Goal: Task Accomplishment & Management: Manage account settings

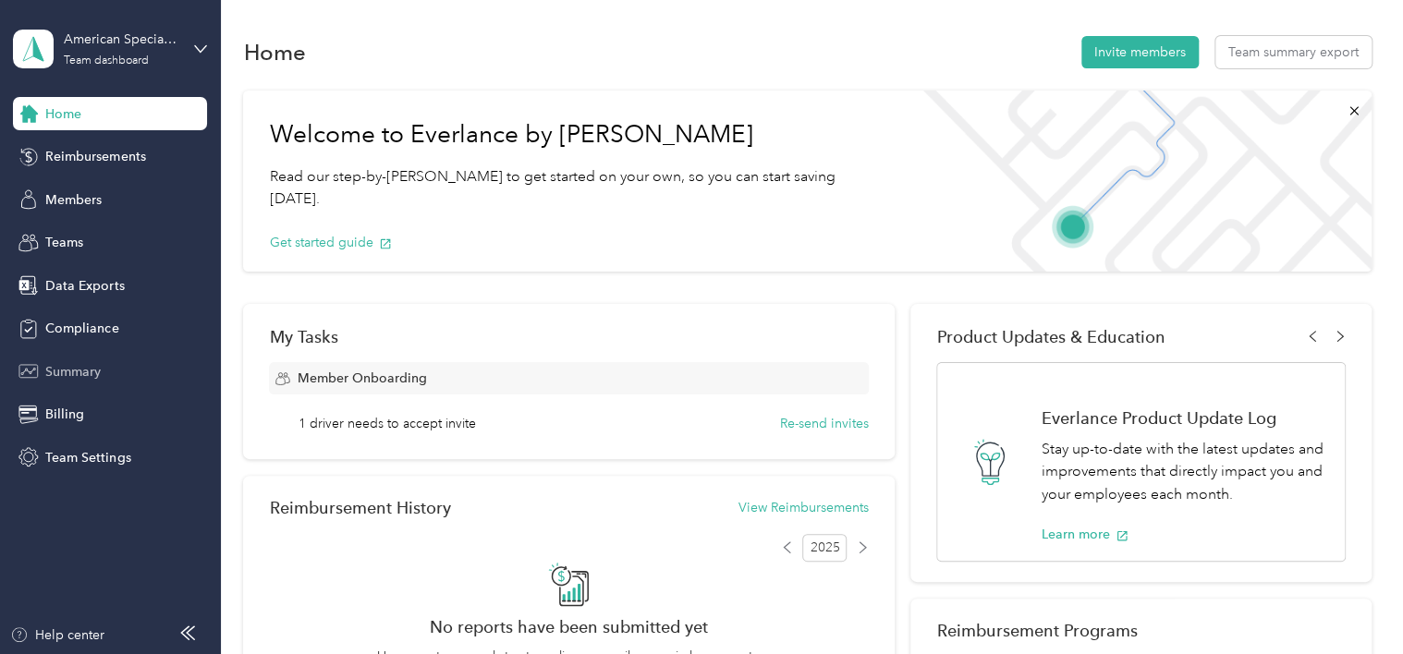
click at [72, 373] on span "Summary" at bounding box center [72, 371] width 55 height 19
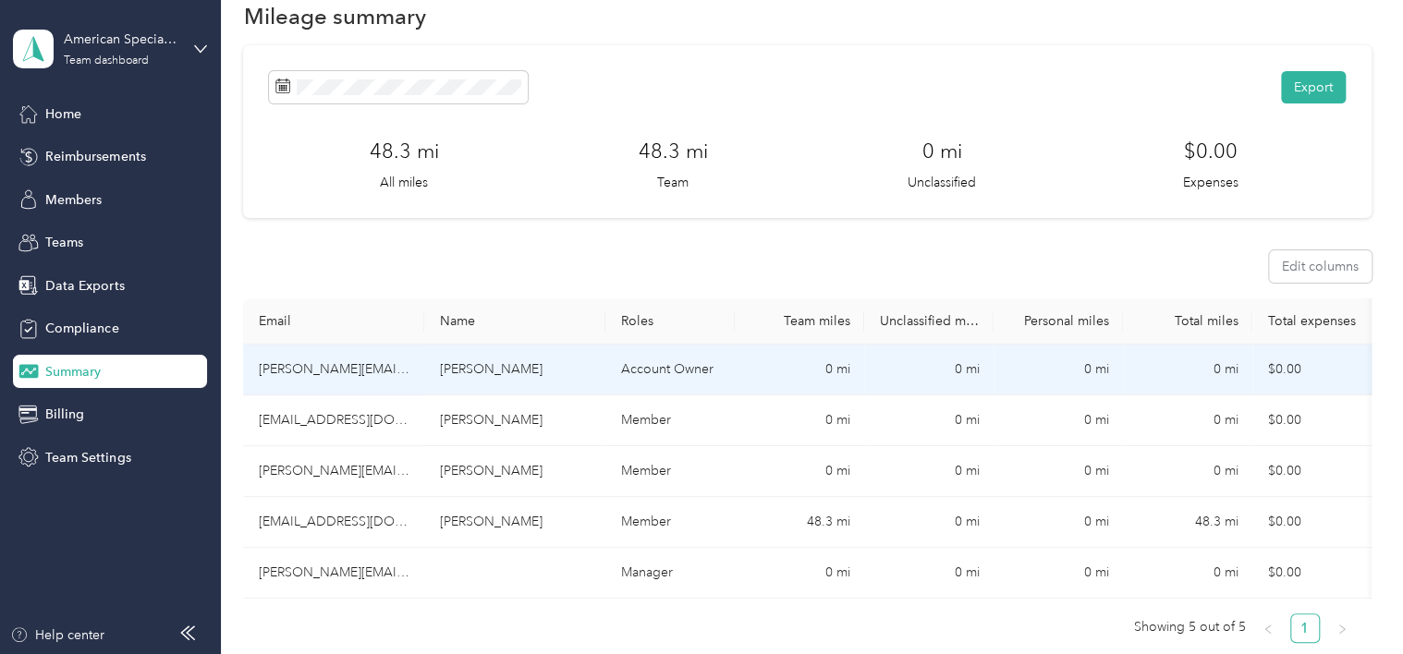
scroll to position [92, 0]
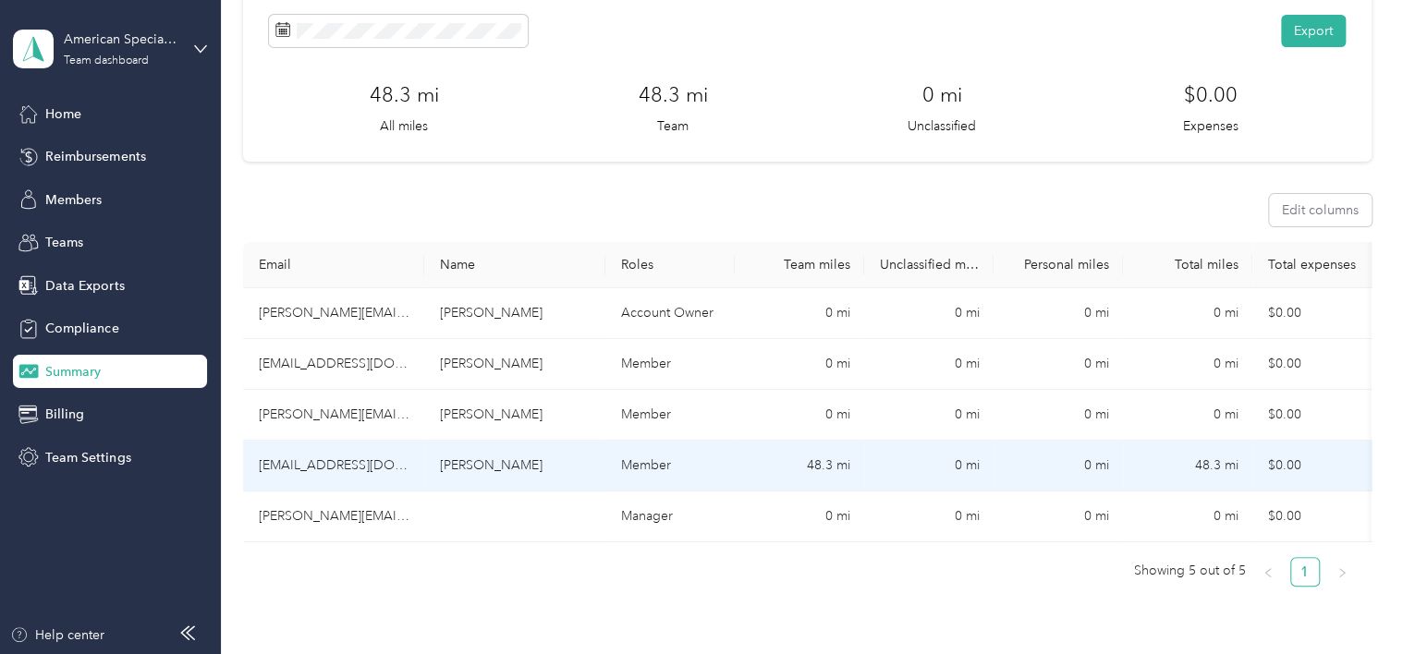
click at [678, 481] on td "Member" at bounding box center [669, 466] width 129 height 51
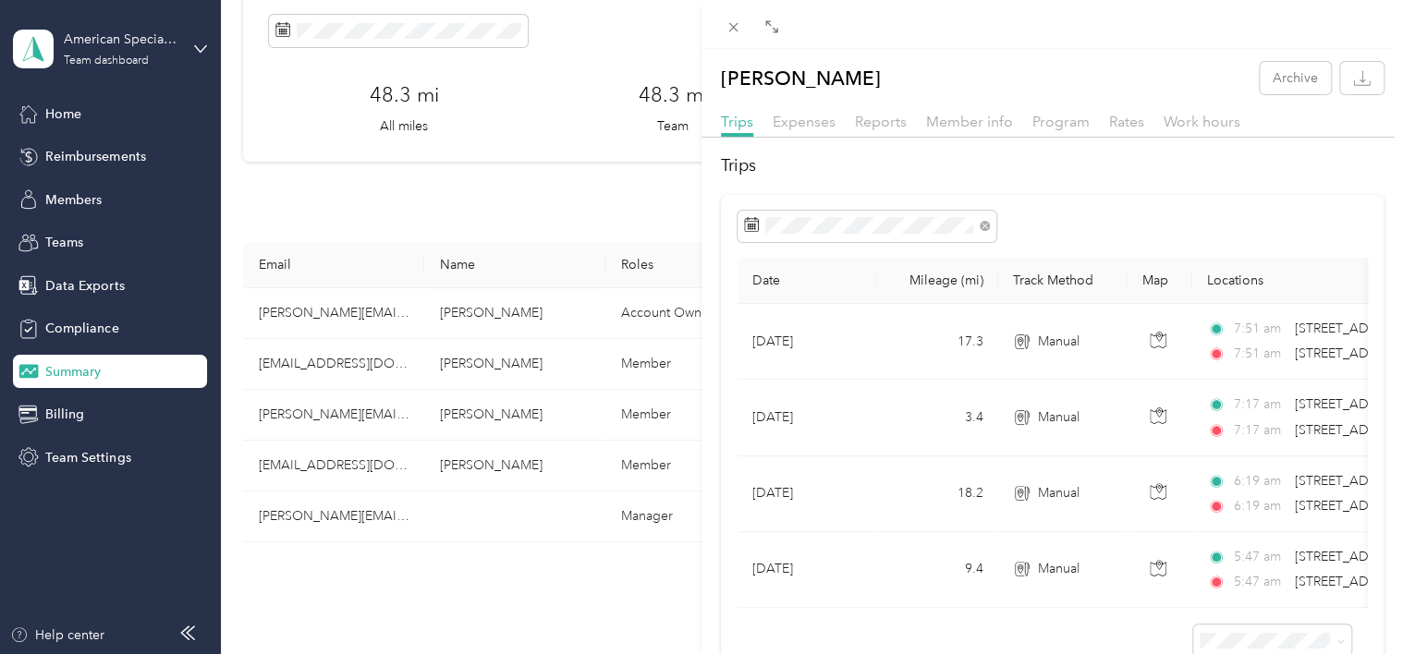
click at [362, 410] on div "Mahilet Madeksa Archive Trips Expenses Reports Member info Program Rates Work h…" at bounding box center [701, 327] width 1403 height 654
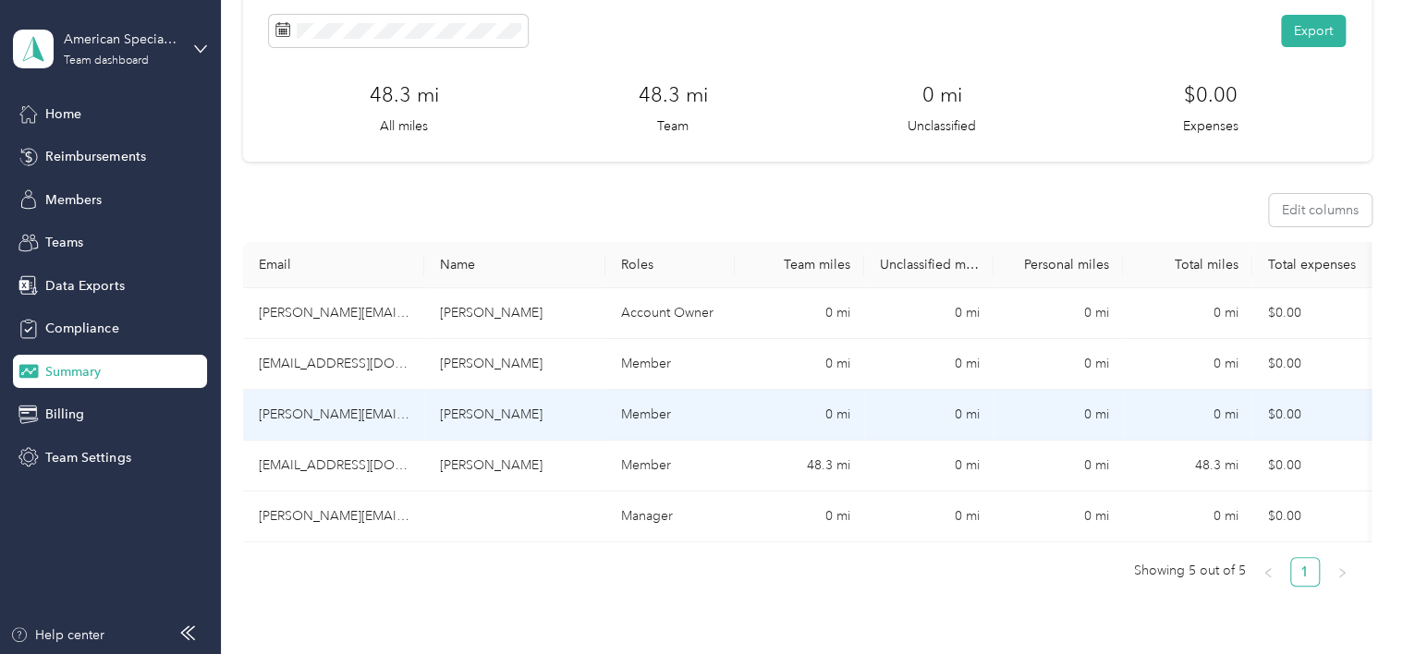
click at [710, 426] on td "Member" at bounding box center [669, 415] width 129 height 51
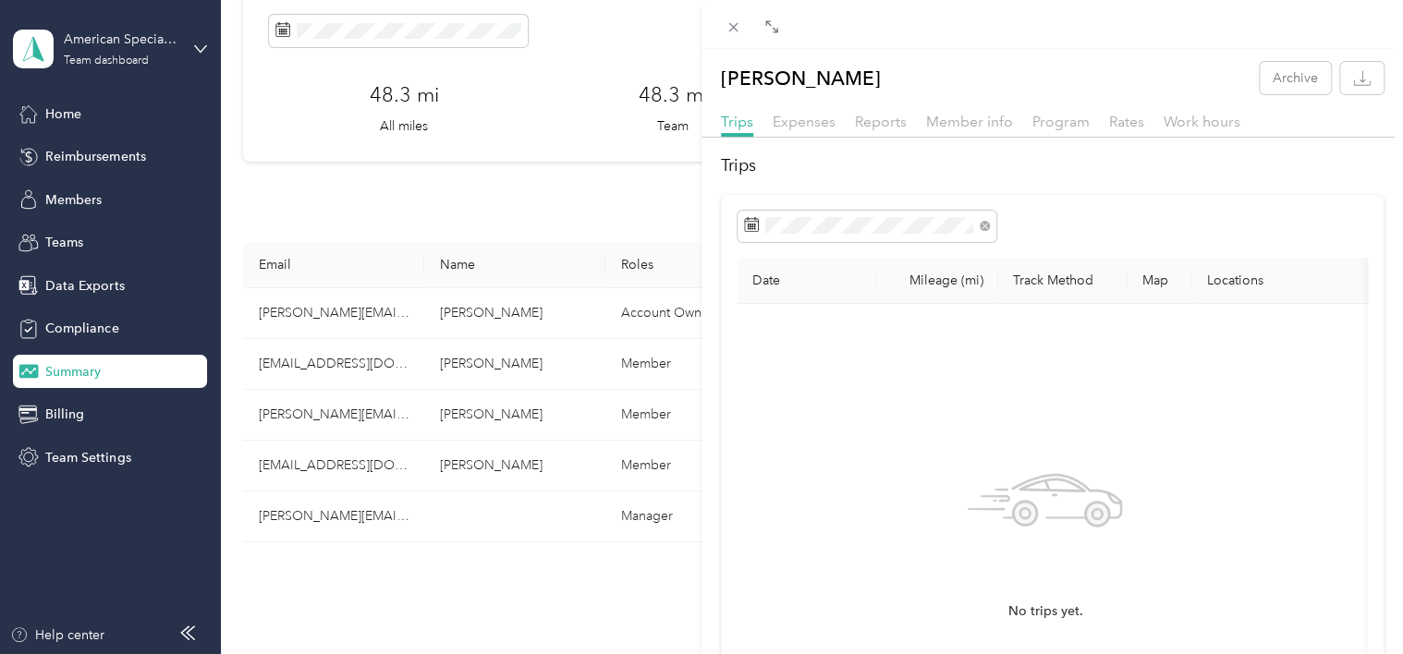
click at [309, 477] on div "[PERSON_NAME] Archive Trips Expenses Reports Member info Program Rates Work hou…" at bounding box center [701, 327] width 1403 height 654
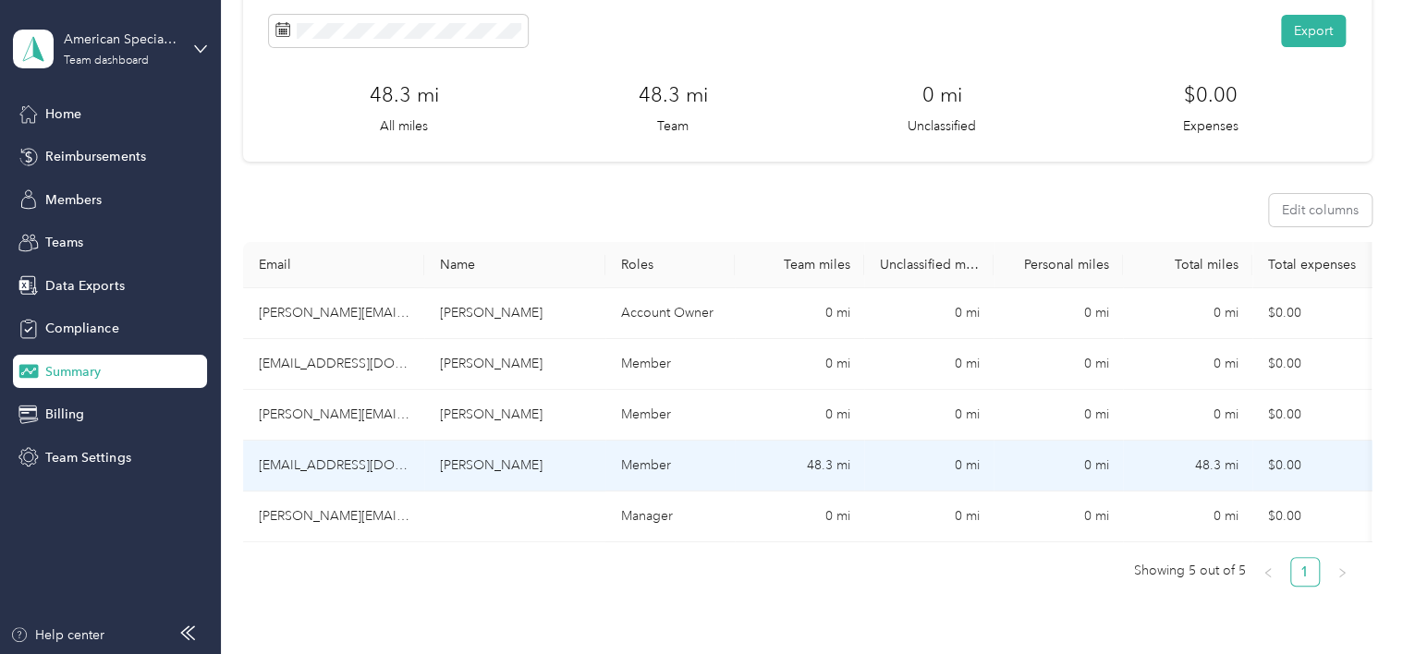
click at [398, 465] on td "[EMAIL_ADDRESS][DOMAIN_NAME]" at bounding box center [333, 466] width 181 height 51
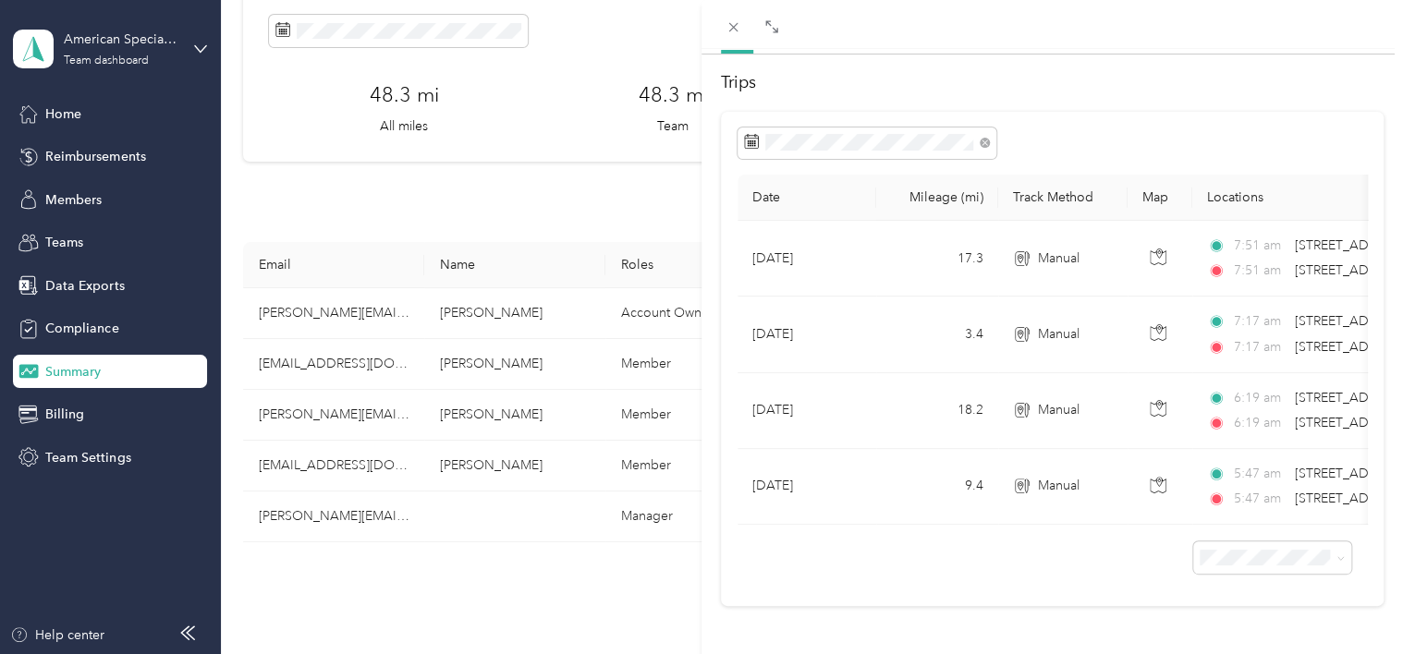
click at [373, 411] on div "Mahilet Madeksa Archive Trips Expenses Reports Member info Program Rates Work h…" at bounding box center [701, 327] width 1403 height 654
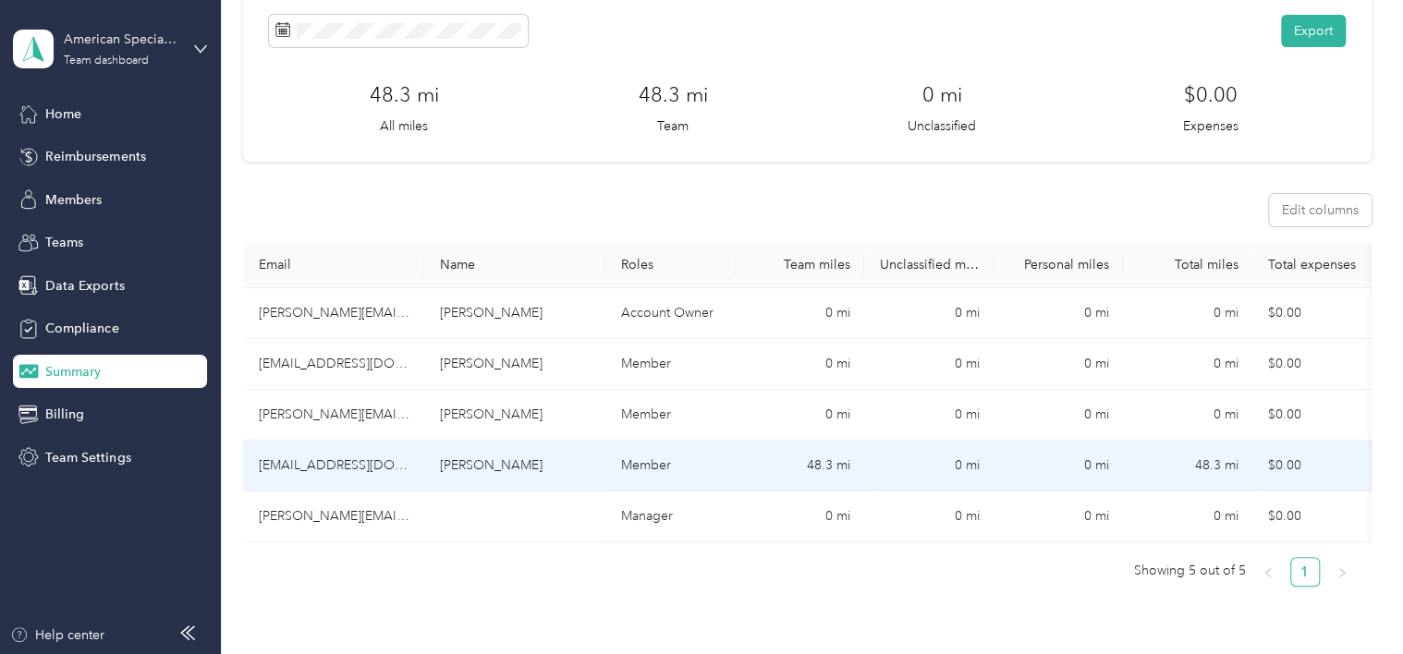
click at [547, 470] on td "[PERSON_NAME]" at bounding box center [514, 466] width 181 height 51
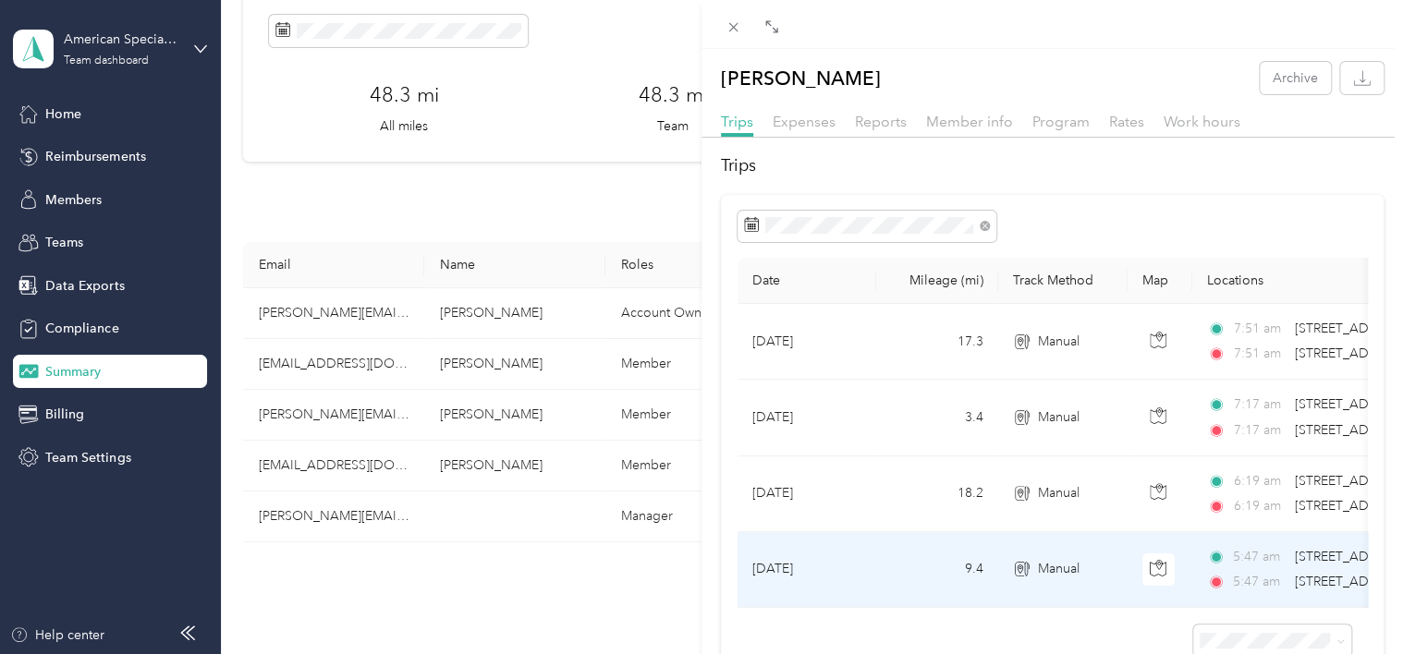
click at [901, 569] on td "9.4" at bounding box center [937, 570] width 122 height 76
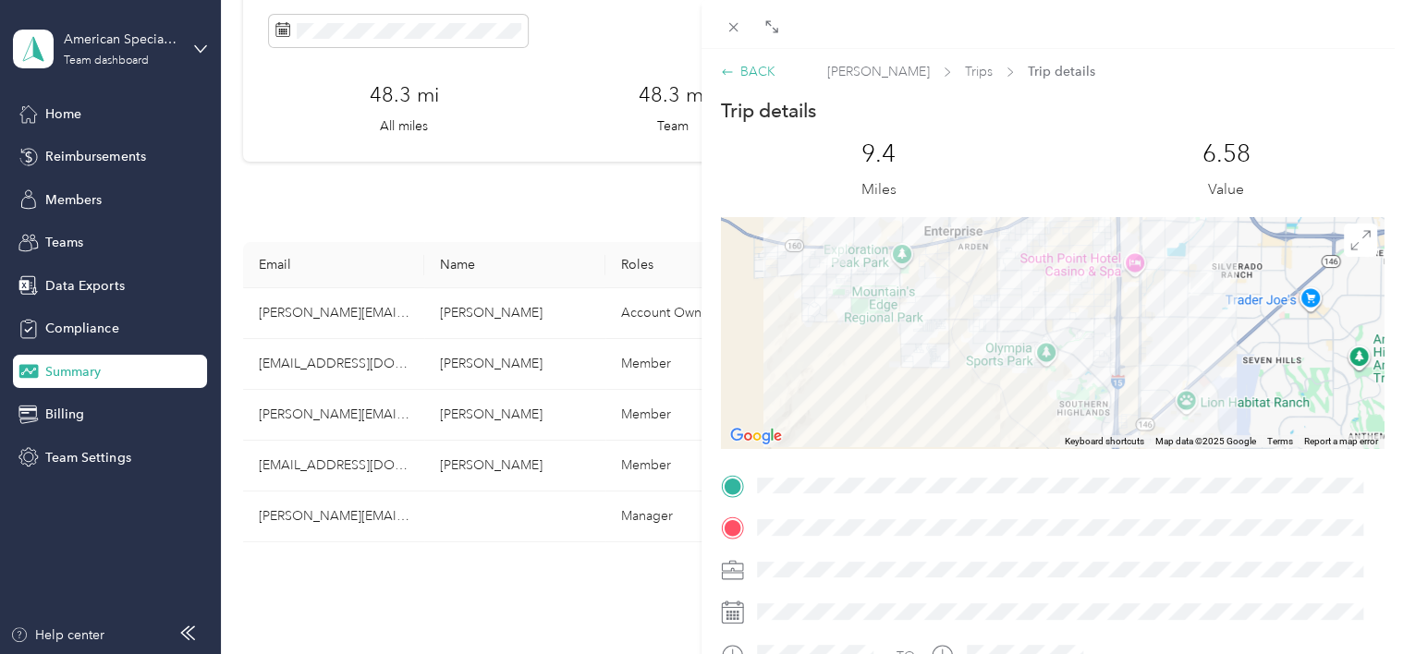
click at [745, 67] on div "BACK" at bounding box center [748, 71] width 55 height 19
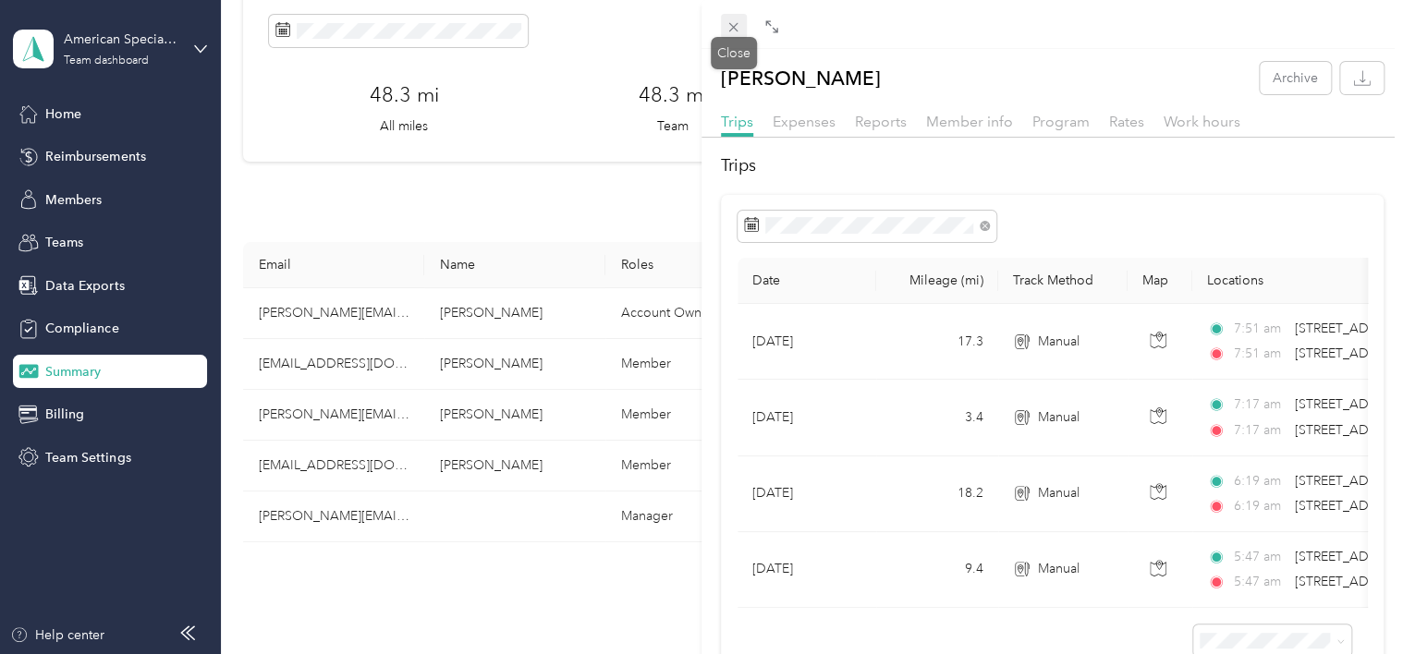
click at [737, 18] on span at bounding box center [734, 27] width 26 height 26
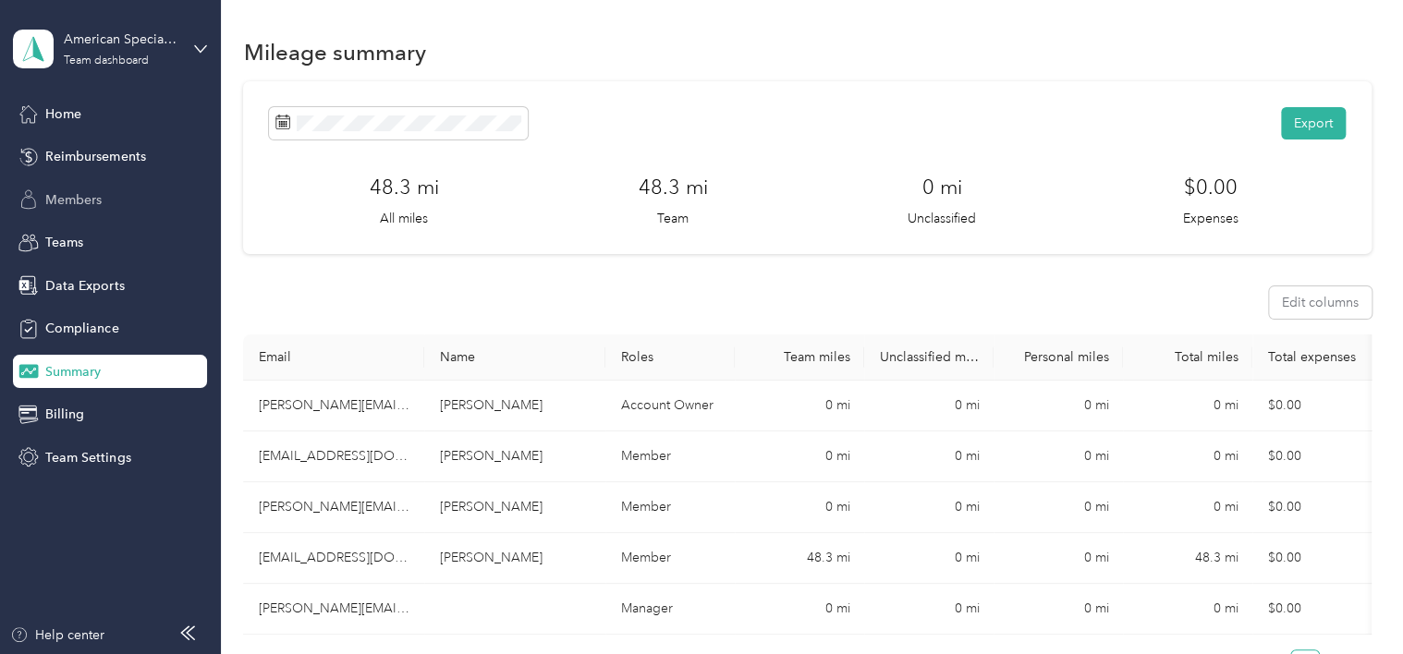
click at [92, 196] on span "Members" at bounding box center [73, 199] width 56 height 19
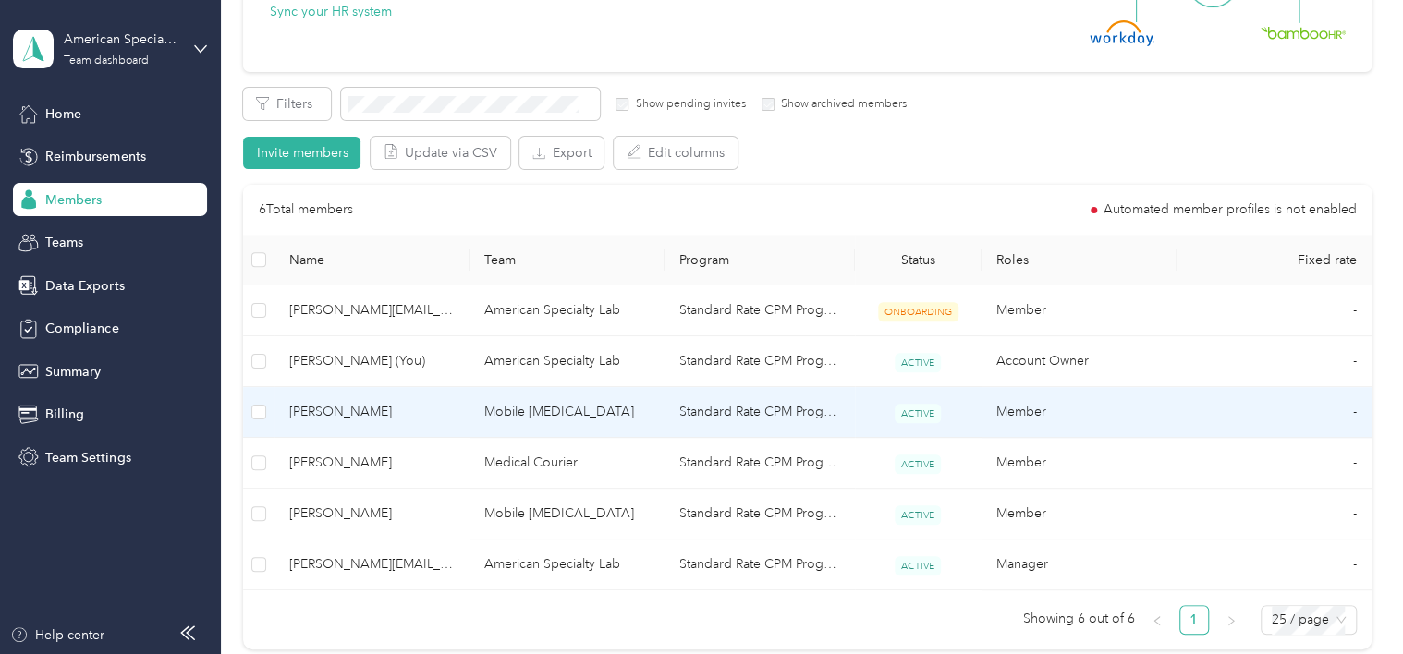
scroll to position [277, 0]
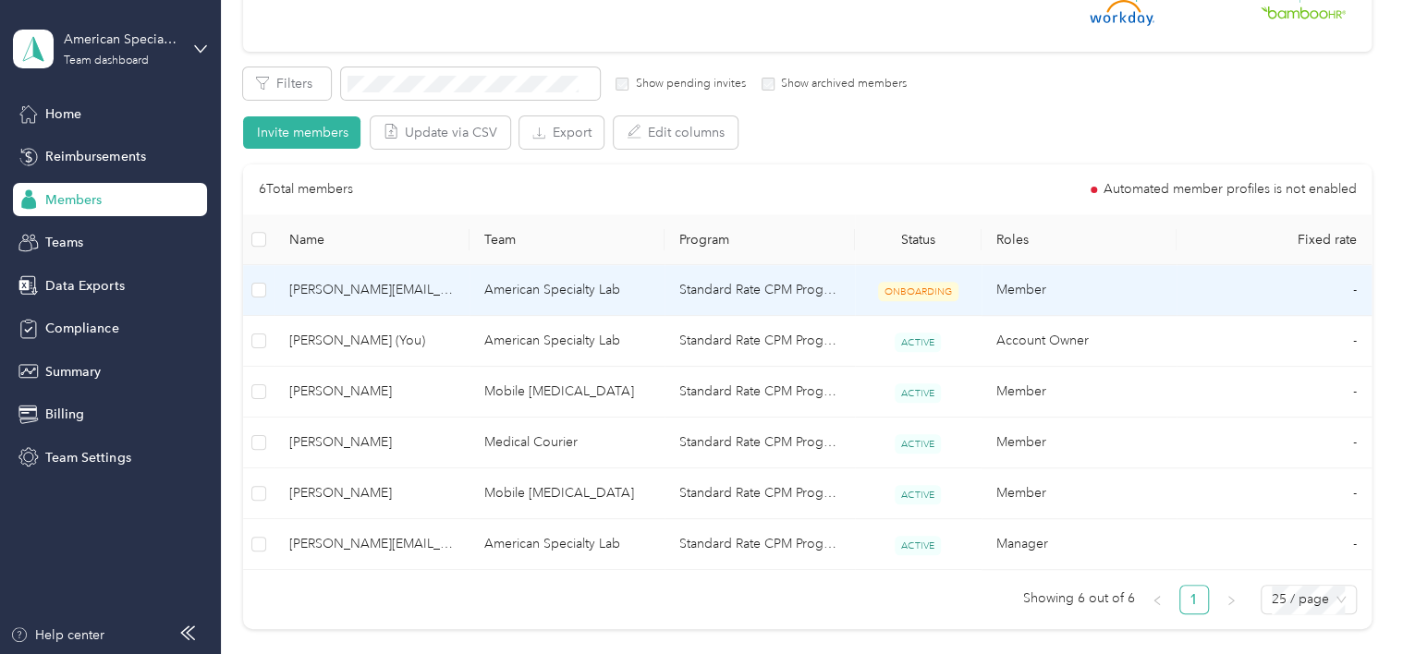
click at [551, 296] on td "American Specialty Lab" at bounding box center [567, 290] width 195 height 51
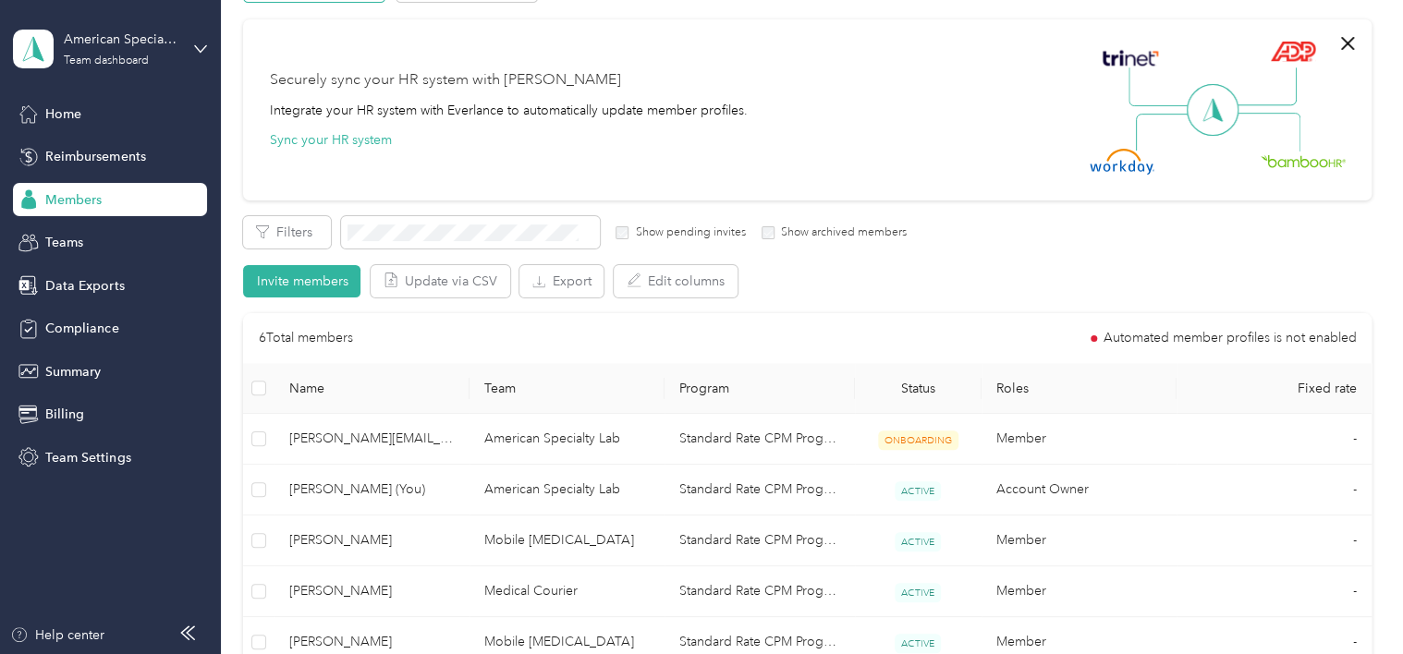
scroll to position [0, 0]
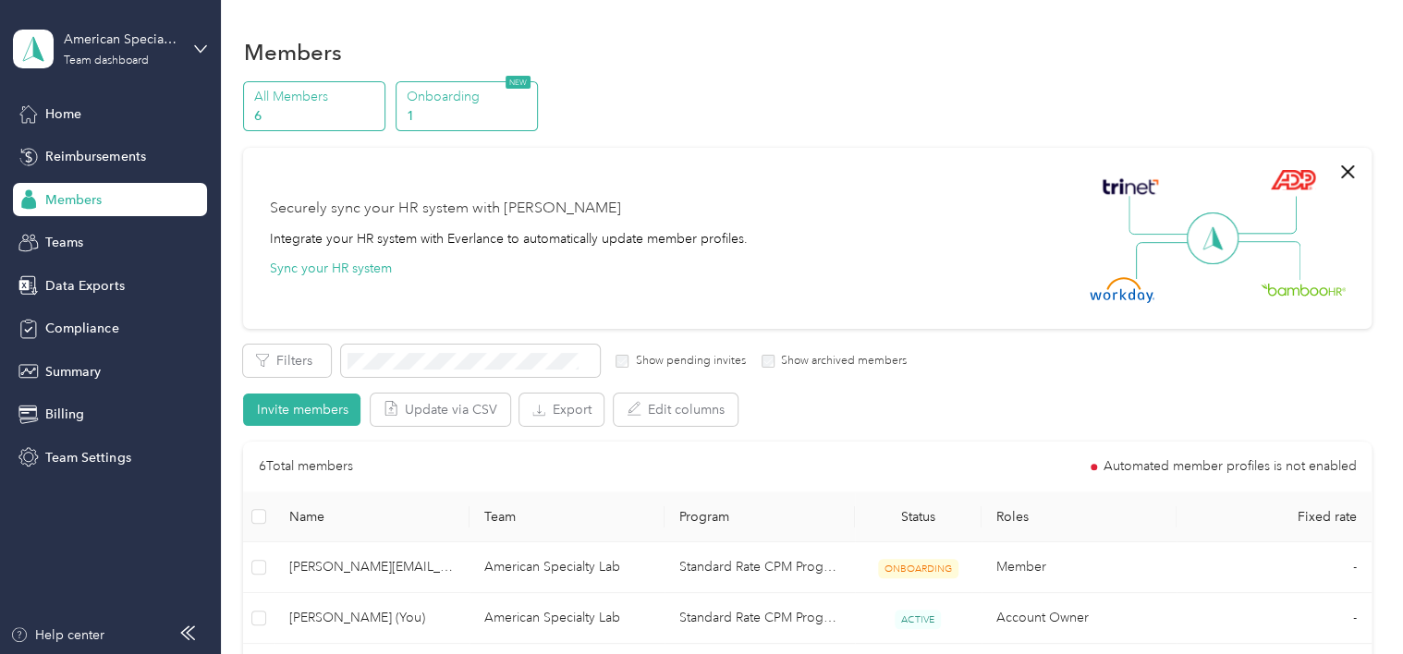
click at [457, 91] on p "Onboarding" at bounding box center [469, 96] width 126 height 19
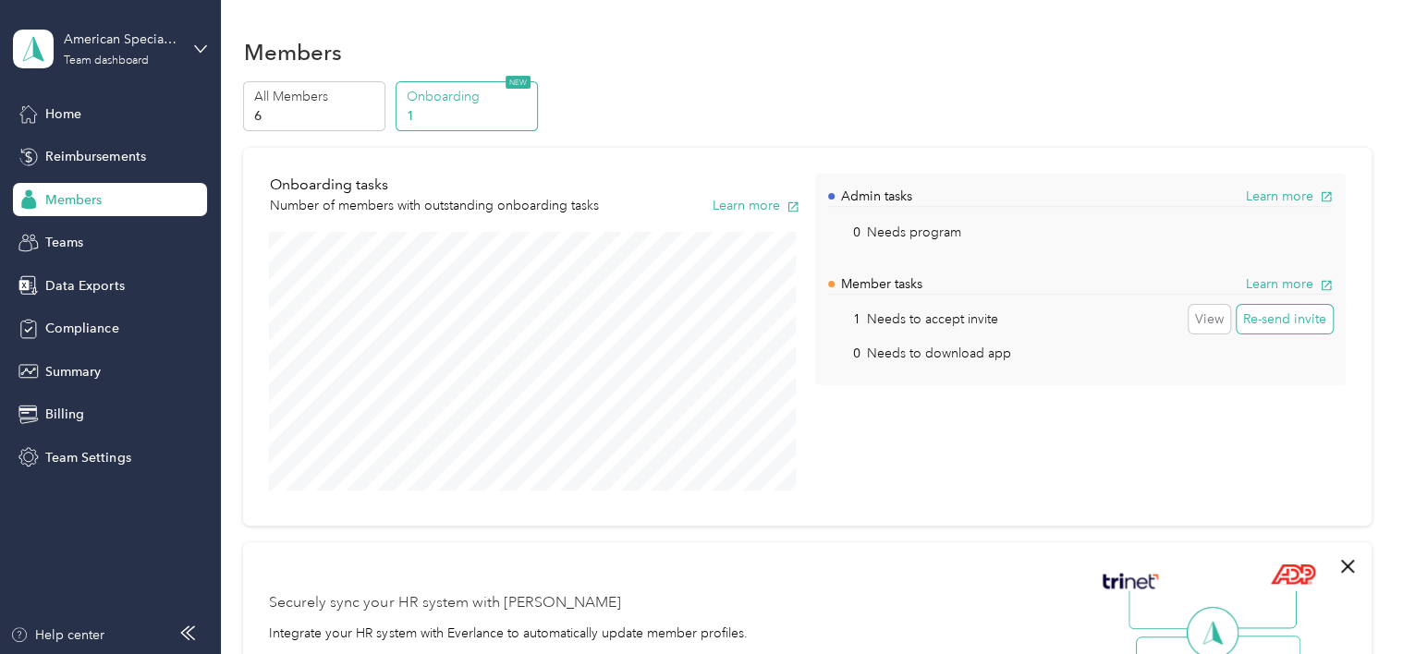
click at [1282, 319] on button "Re-send invite" at bounding box center [1285, 320] width 96 height 30
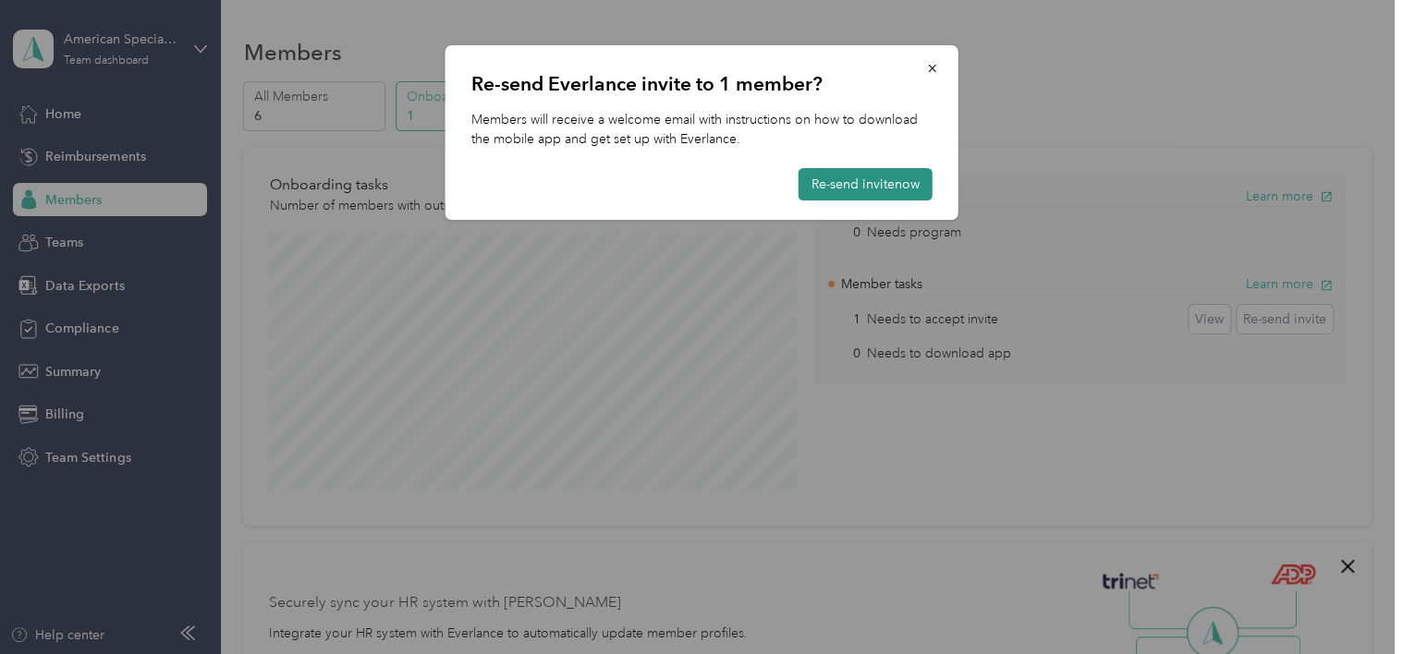
click at [866, 189] on button "Re-send invite now" at bounding box center [866, 184] width 134 height 32
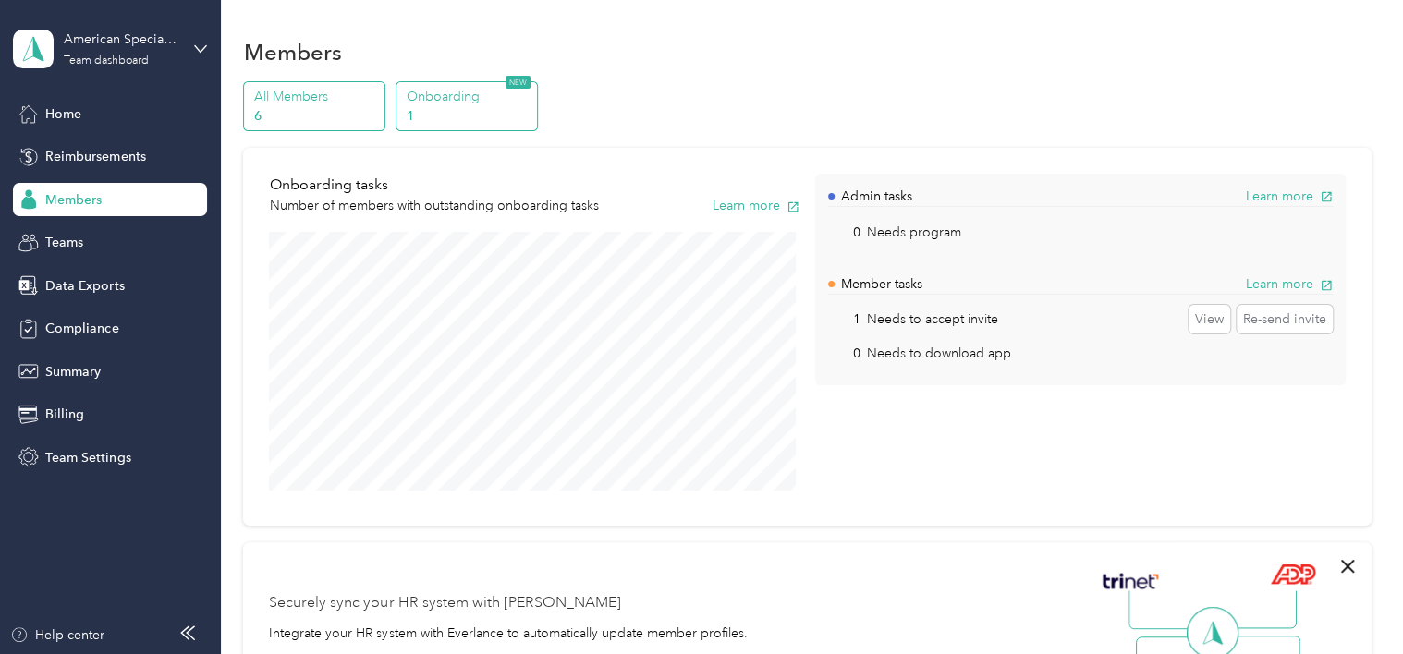
click at [282, 94] on p "All Members" at bounding box center [317, 96] width 126 height 19
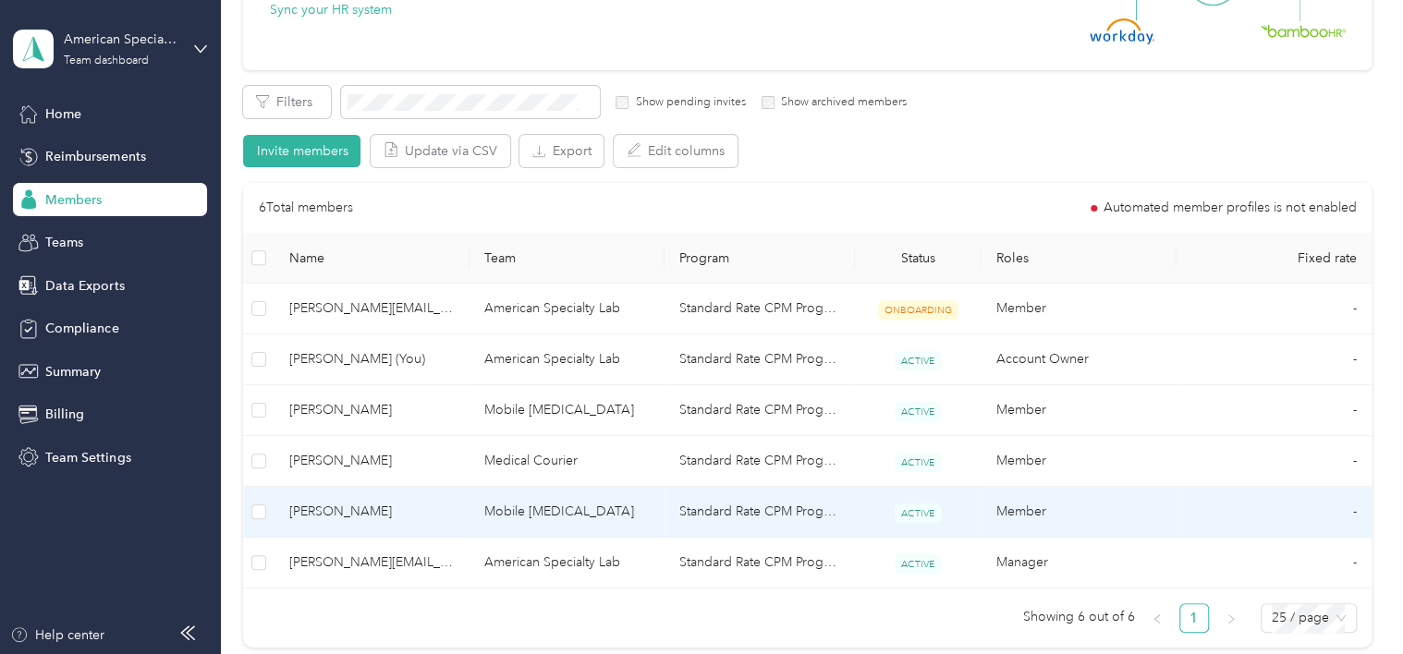
scroll to position [277, 0]
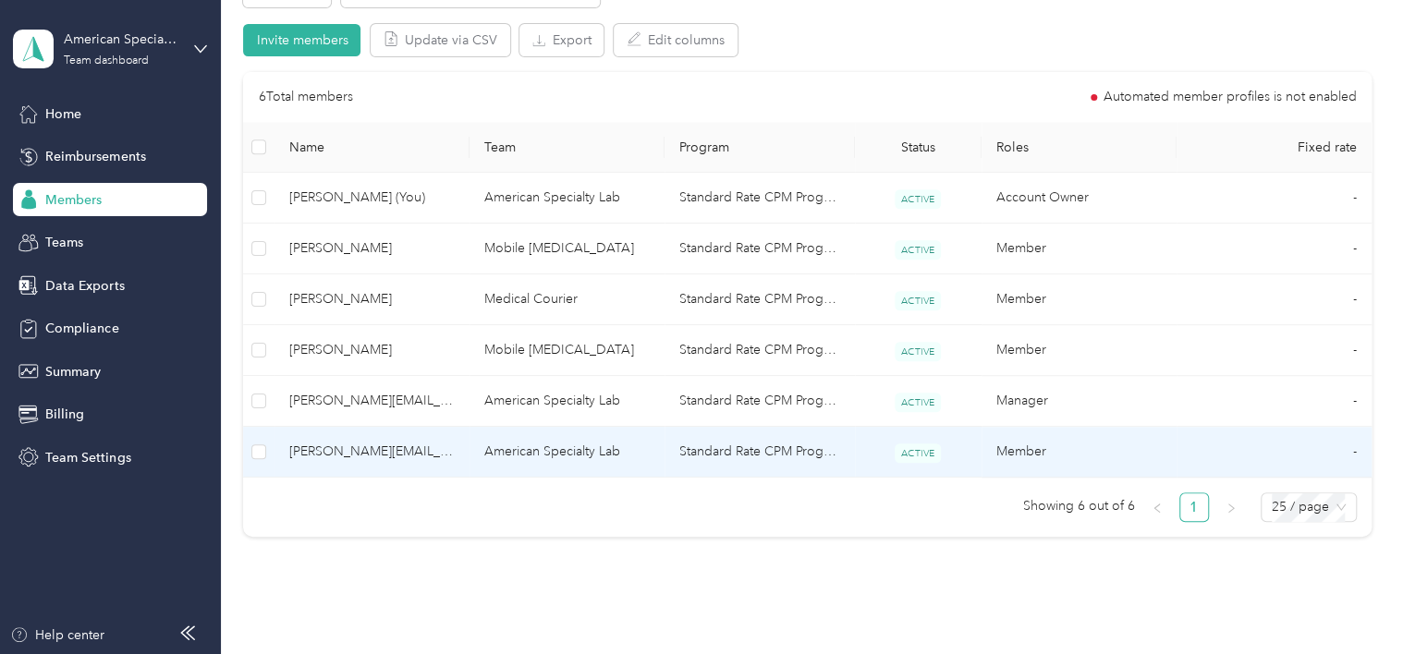
scroll to position [320, 0]
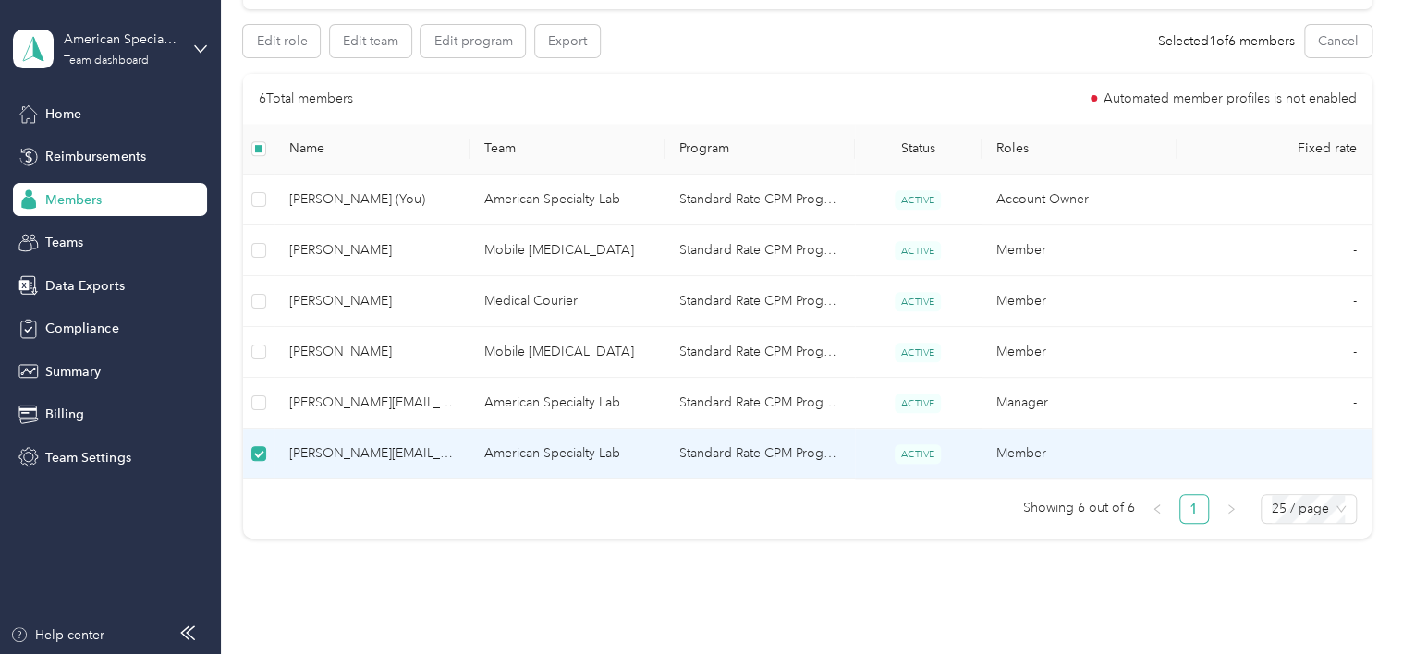
click at [519, 450] on td "American Specialty Lab" at bounding box center [567, 454] width 195 height 51
click at [458, 32] on button "Edit program" at bounding box center [473, 41] width 104 height 32
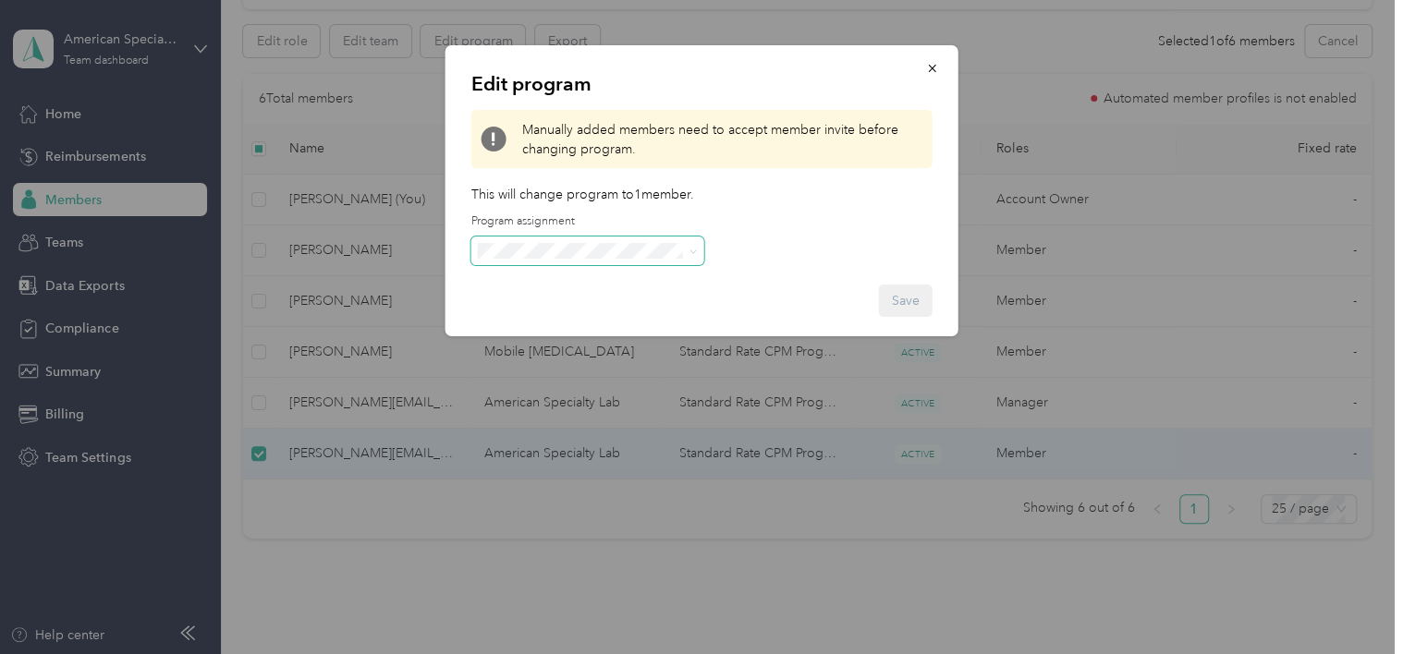
click at [657, 238] on span at bounding box center [587, 252] width 233 height 30
click at [821, 226] on div "Edit program Manually added members need to accept member invite before changin…" at bounding box center [702, 190] width 513 height 291
click at [936, 66] on icon "button" at bounding box center [932, 68] width 13 height 13
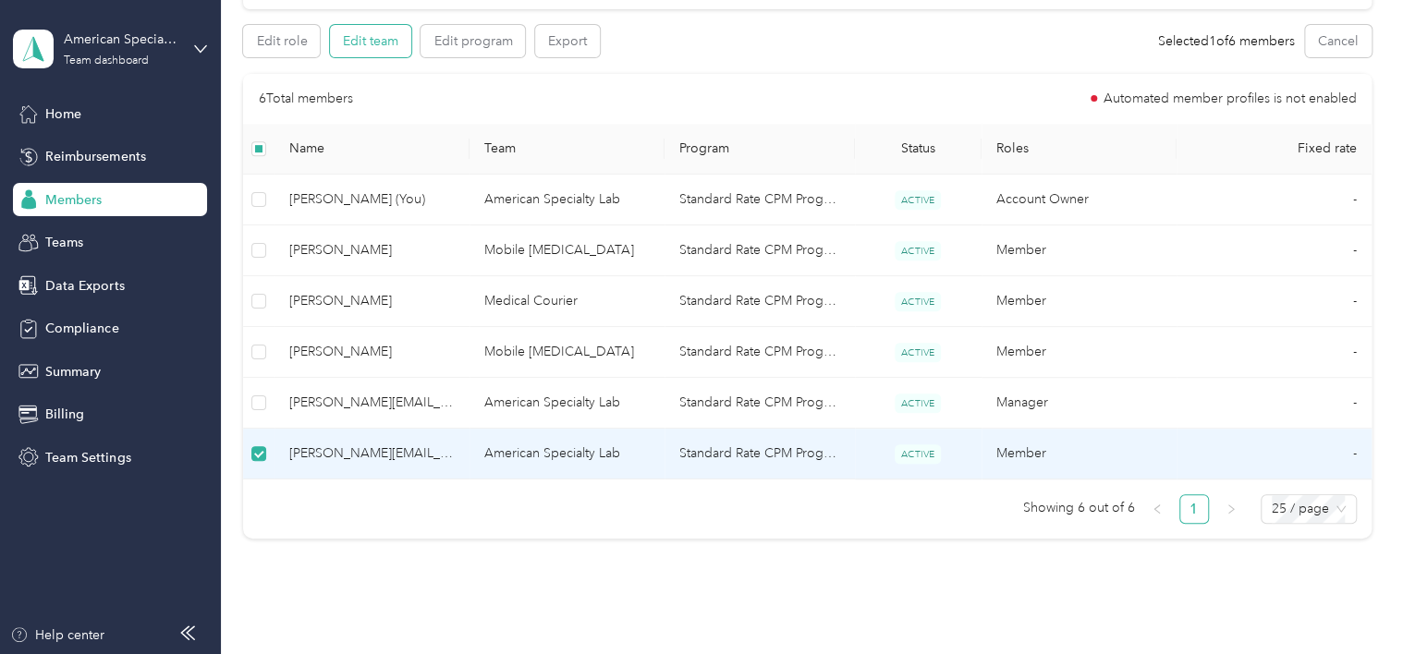
click at [370, 38] on button "Edit team" at bounding box center [370, 41] width 81 height 32
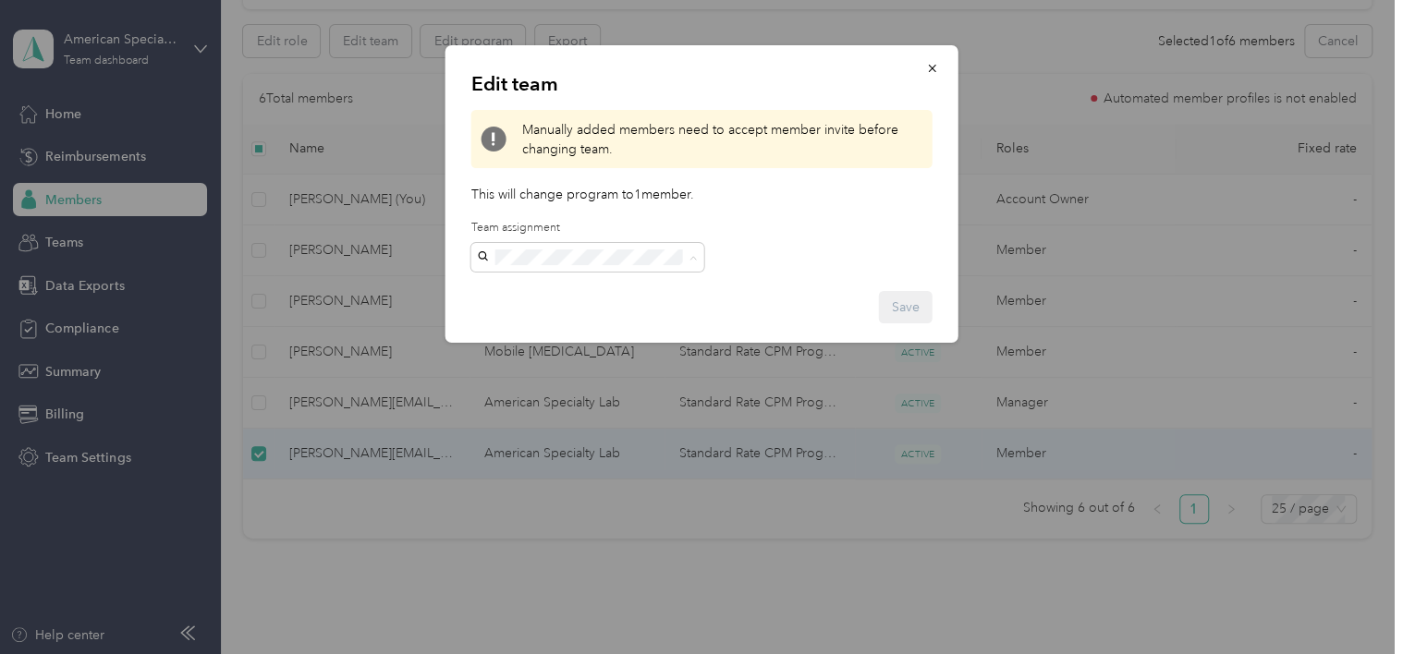
click at [569, 378] on p "No managers" at bounding box center [586, 386] width 207 height 19
click at [905, 303] on button "Save" at bounding box center [906, 307] width 54 height 32
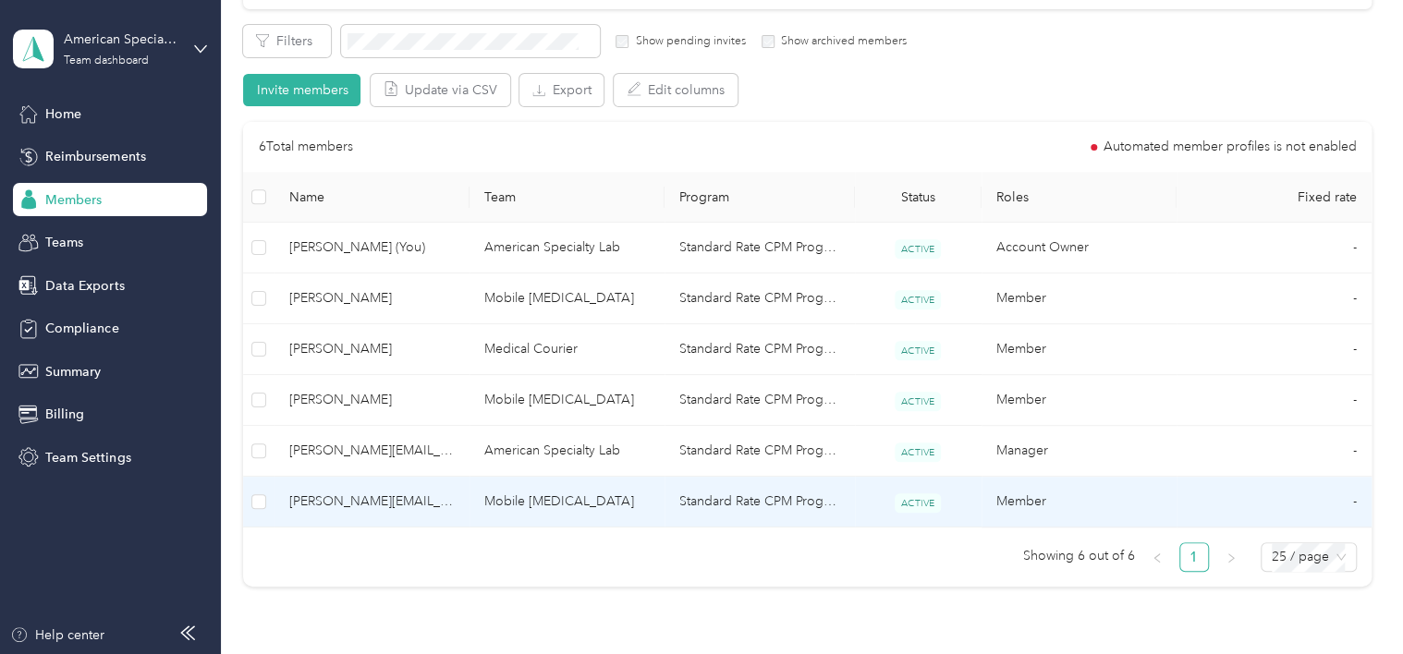
click at [307, 504] on span "[PERSON_NAME][EMAIL_ADDRESS][DOMAIN_NAME]" at bounding box center [371, 502] width 165 height 20
click at [307, 654] on div at bounding box center [697, 654] width 1394 height 0
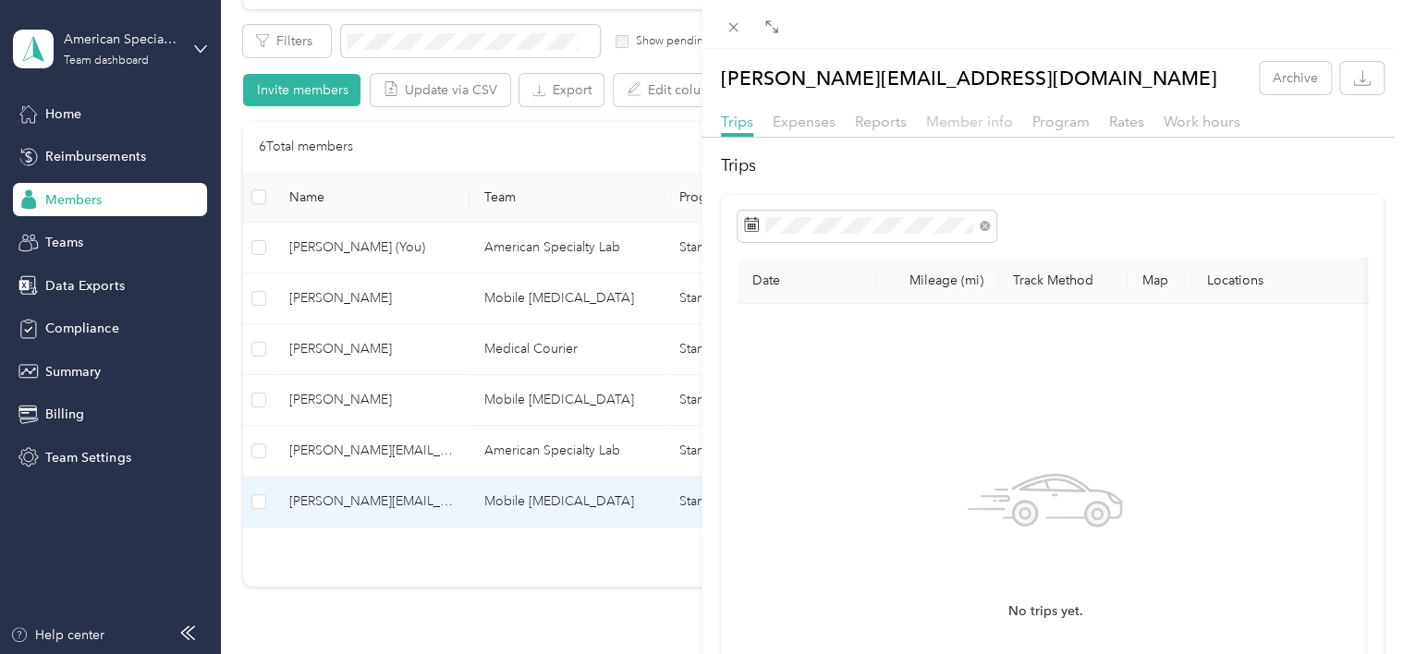
drag, startPoint x: 950, startPoint y: 115, endPoint x: 959, endPoint y: 116, distance: 9.4
click at [950, 115] on span "Member info" at bounding box center [969, 122] width 87 height 18
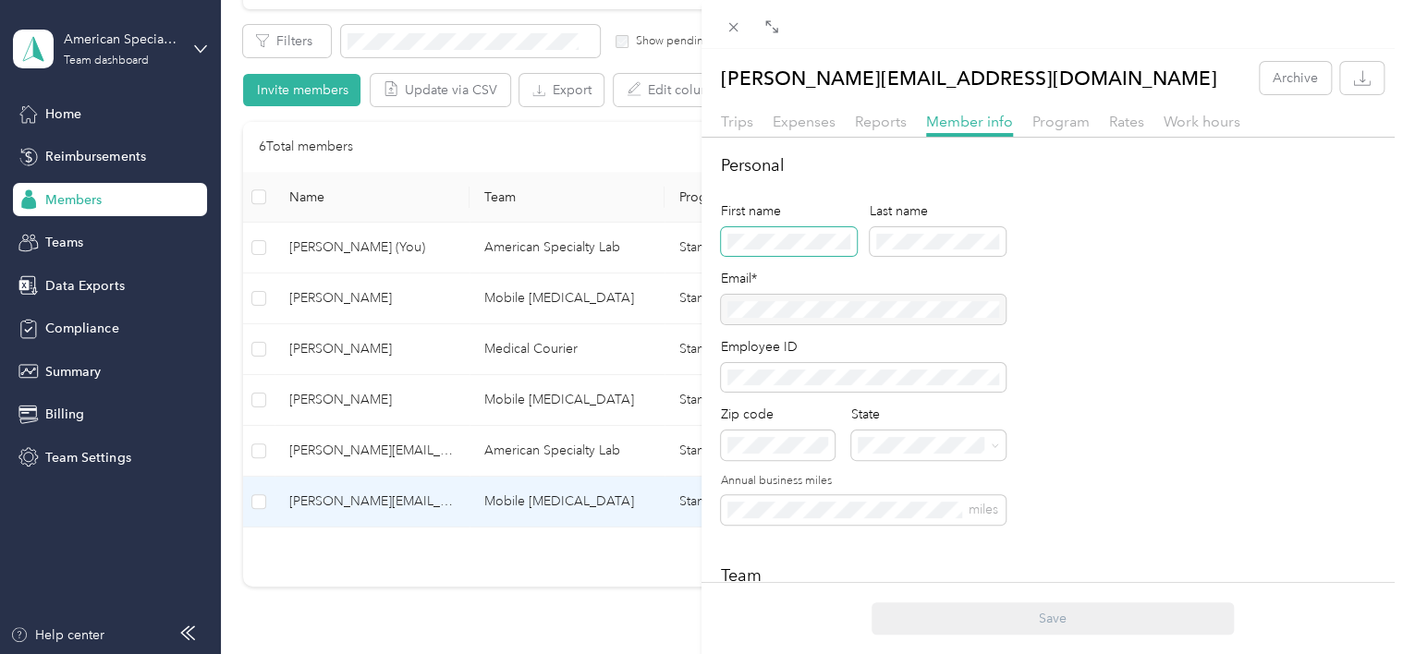
click at [737, 253] on span at bounding box center [789, 242] width 136 height 30
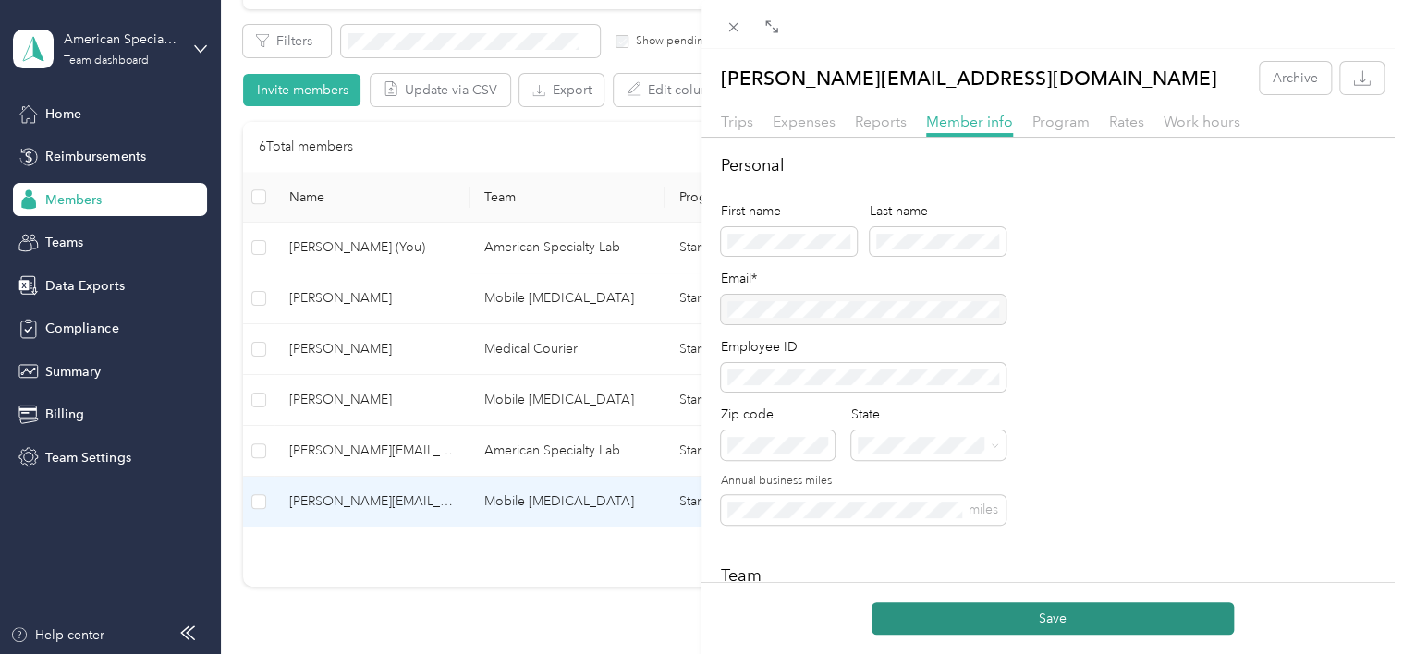
click at [1093, 634] on button "Save" at bounding box center [1053, 619] width 362 height 32
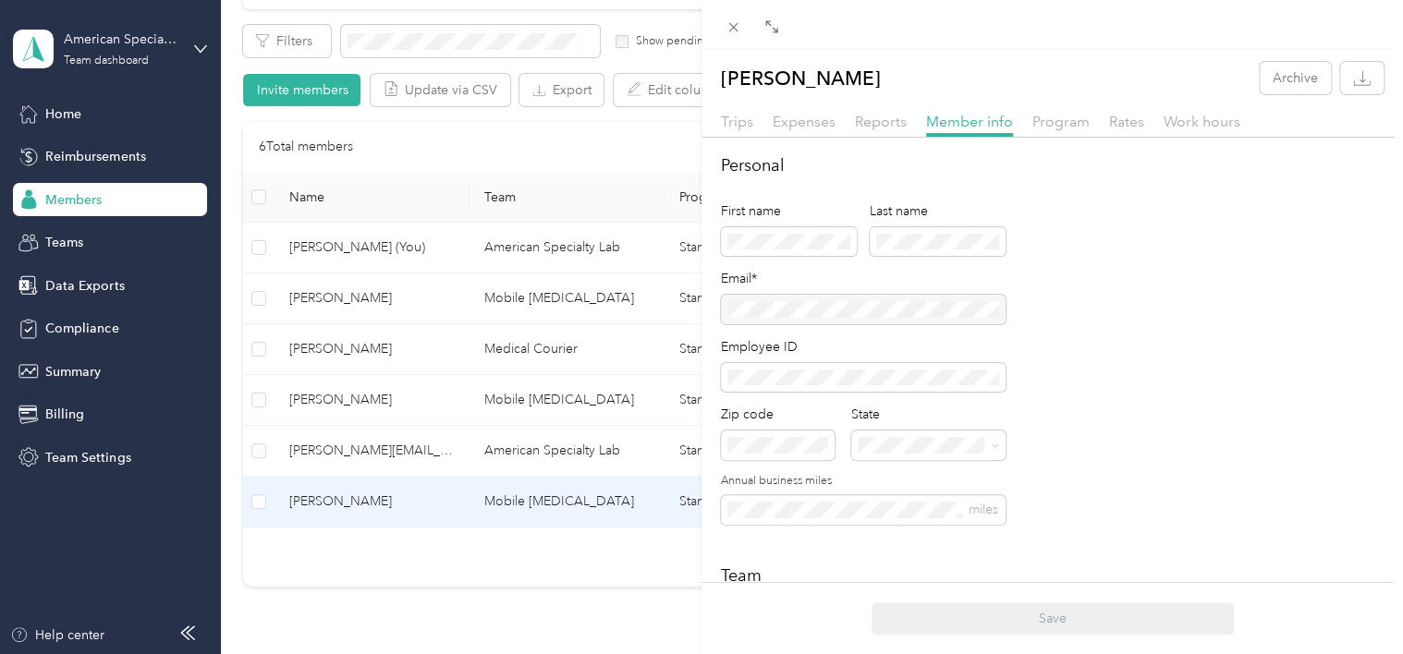
drag, startPoint x: 880, startPoint y: 125, endPoint x: 838, endPoint y: 125, distance: 41.6
click at [879, 126] on span "Reports" at bounding box center [881, 122] width 52 height 18
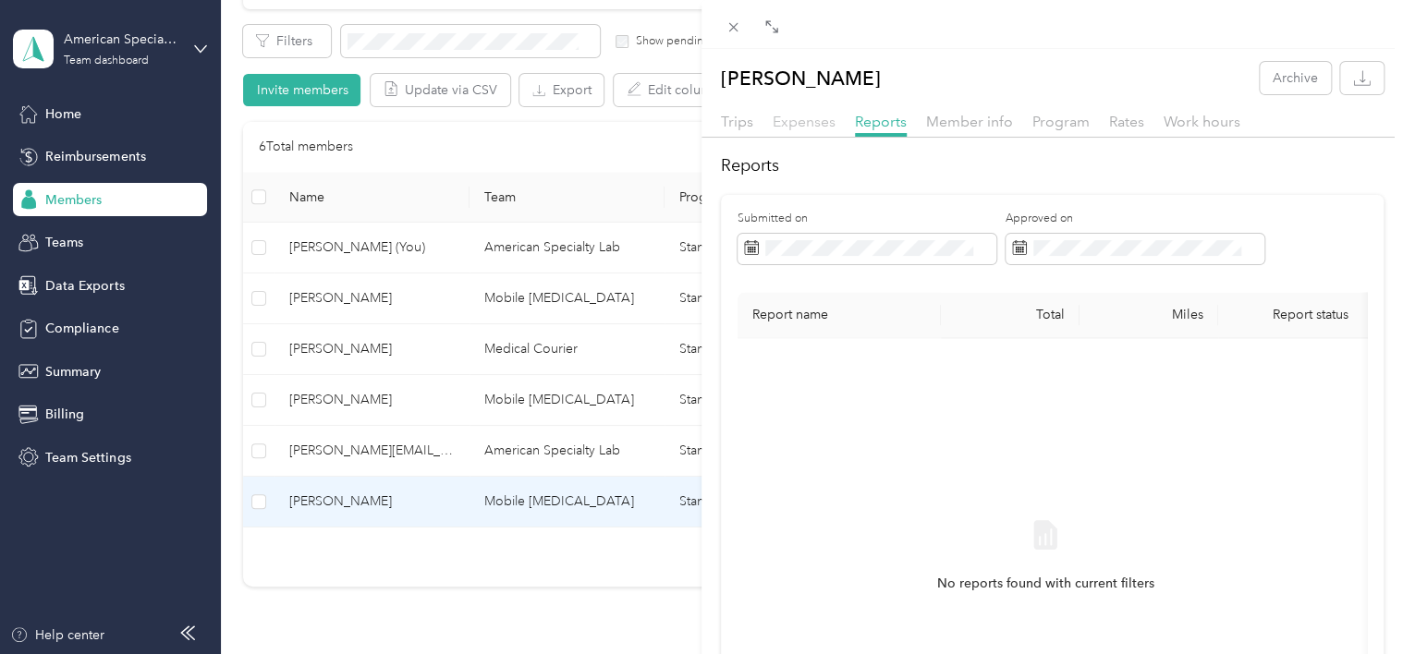
click at [806, 126] on span "Expenses" at bounding box center [804, 122] width 63 height 18
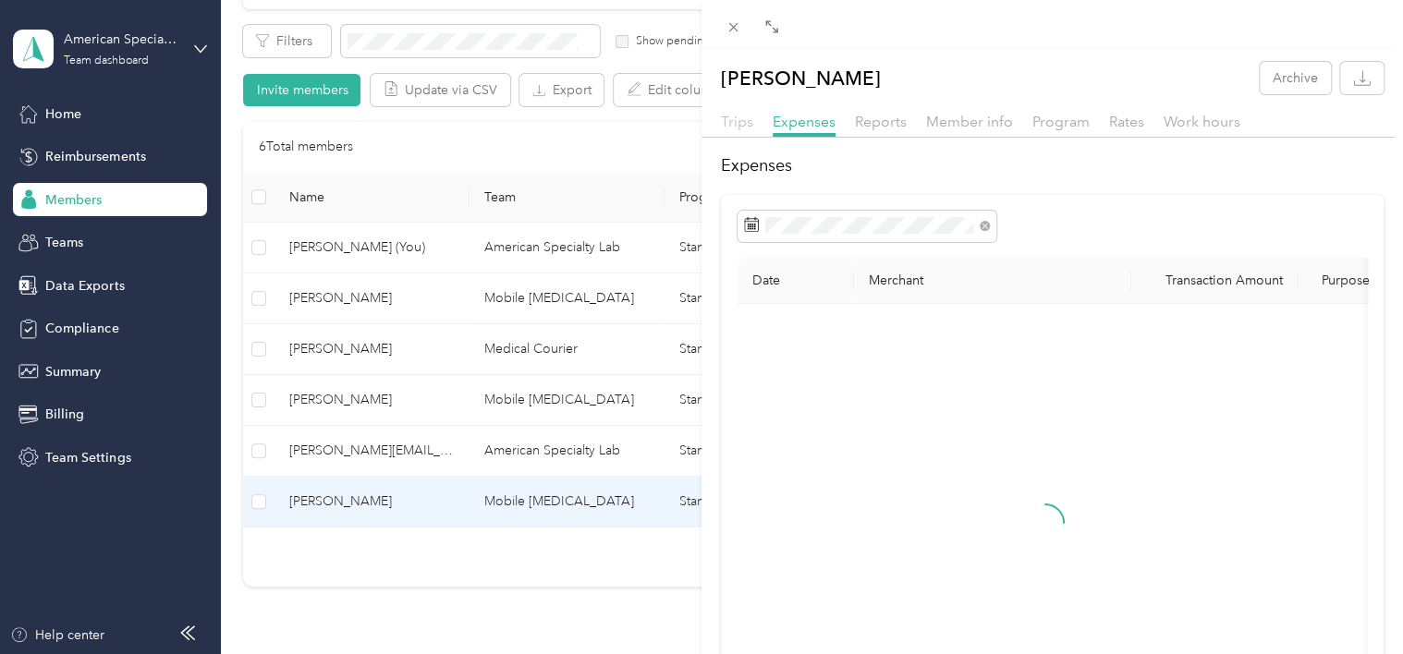
click at [743, 126] on span "Trips" at bounding box center [737, 122] width 32 height 18
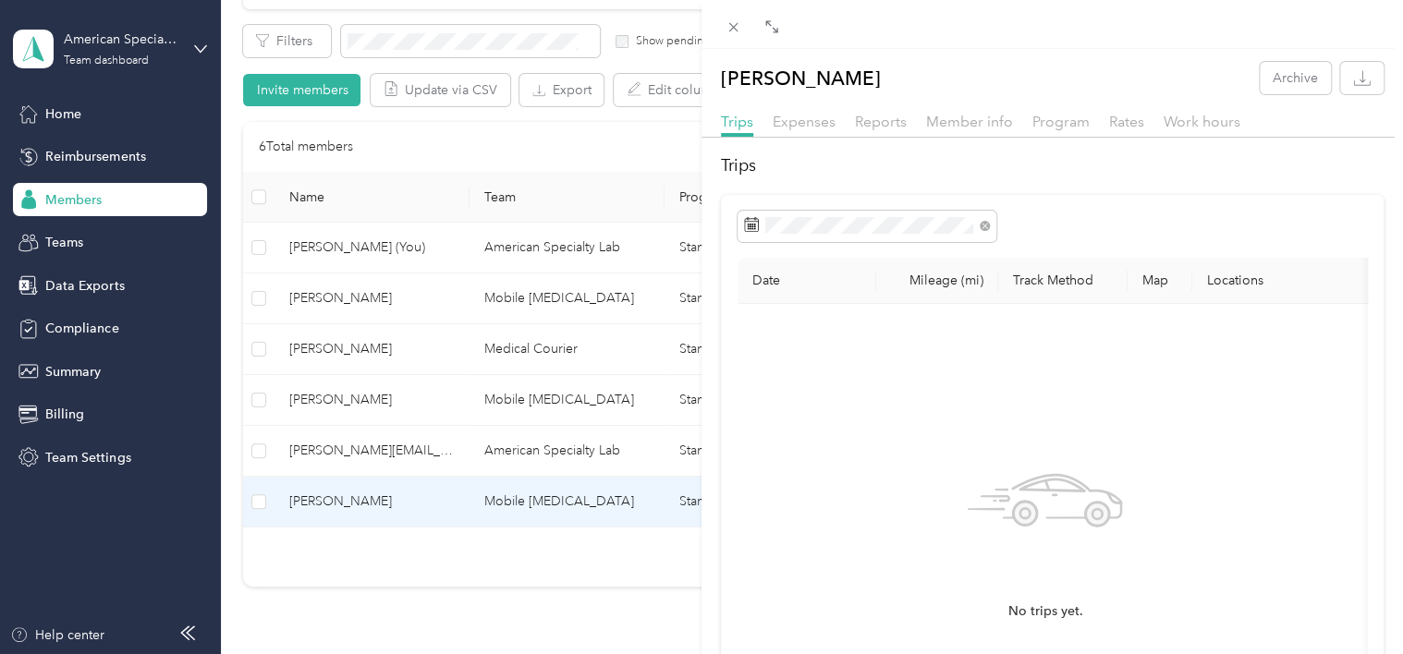
click at [545, 559] on div "Silvia Esquivias Archive Trips Expenses Reports Member info Program Rates Work …" at bounding box center [701, 327] width 1403 height 654
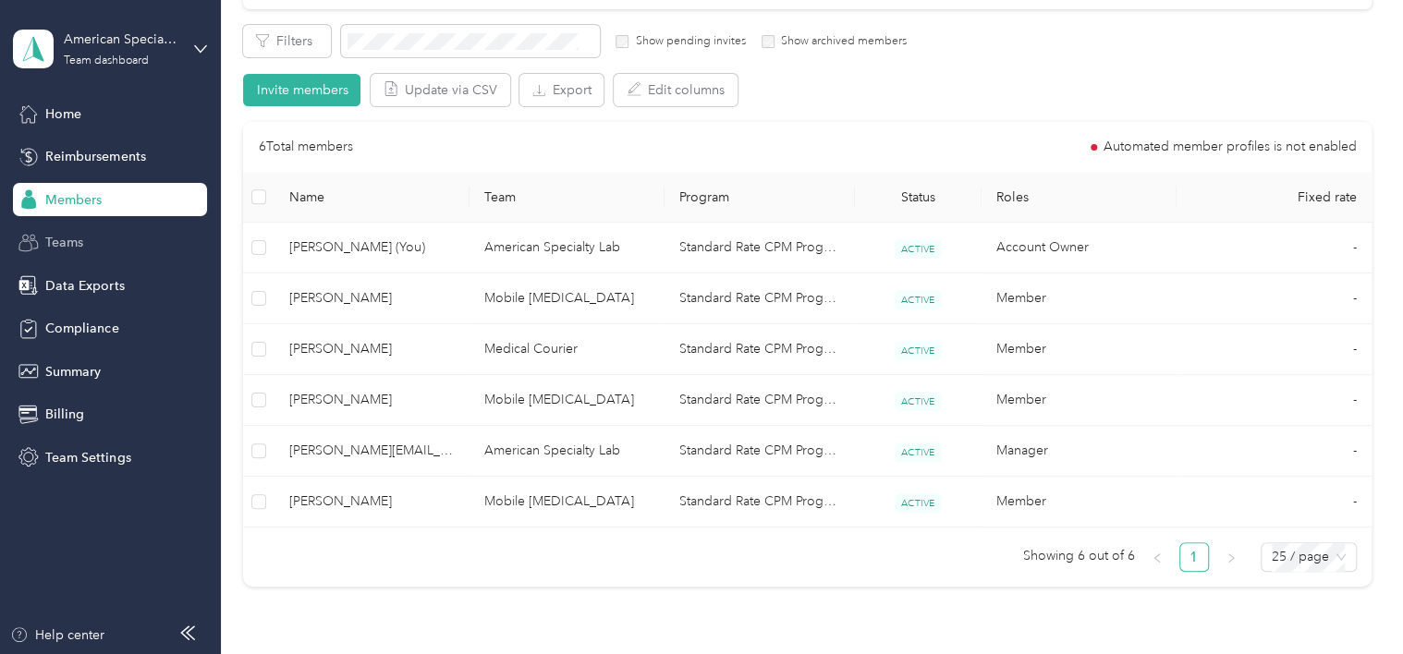
click at [55, 233] on div "Teams" at bounding box center [110, 242] width 194 height 33
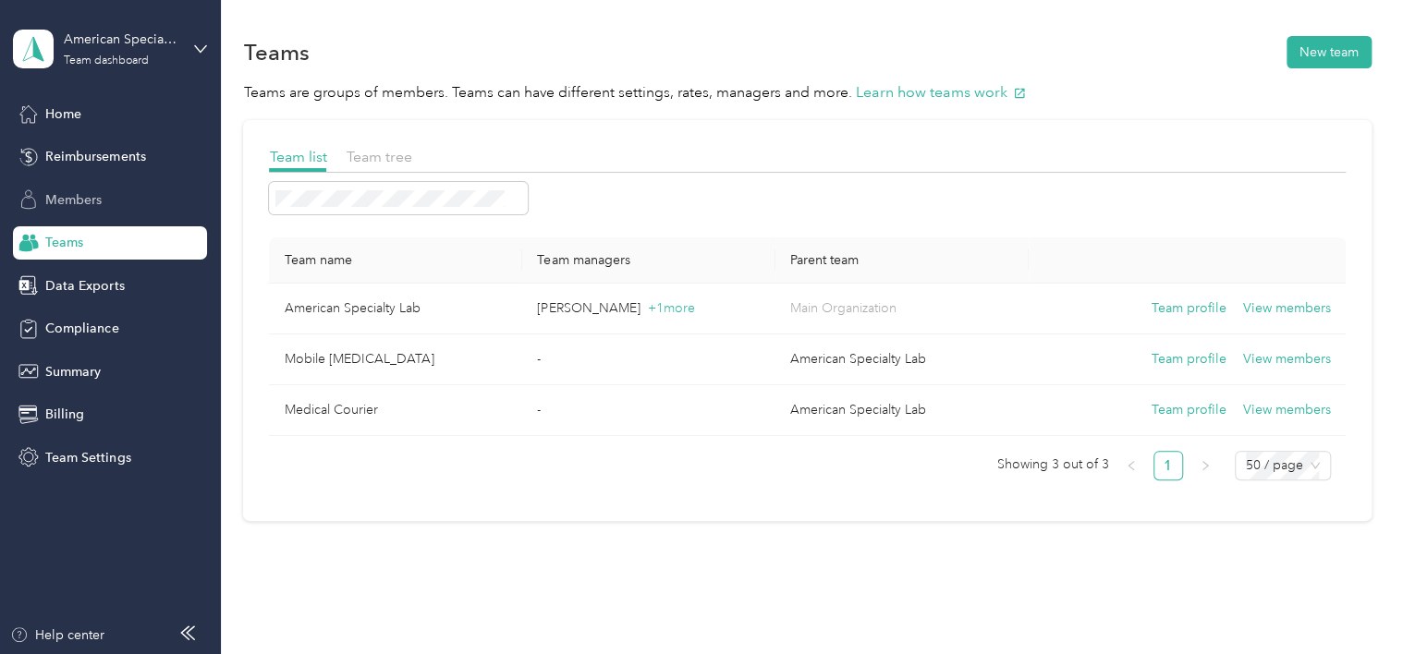
click at [77, 200] on span "Members" at bounding box center [73, 199] width 56 height 19
